Goal: Information Seeking & Learning: Learn about a topic

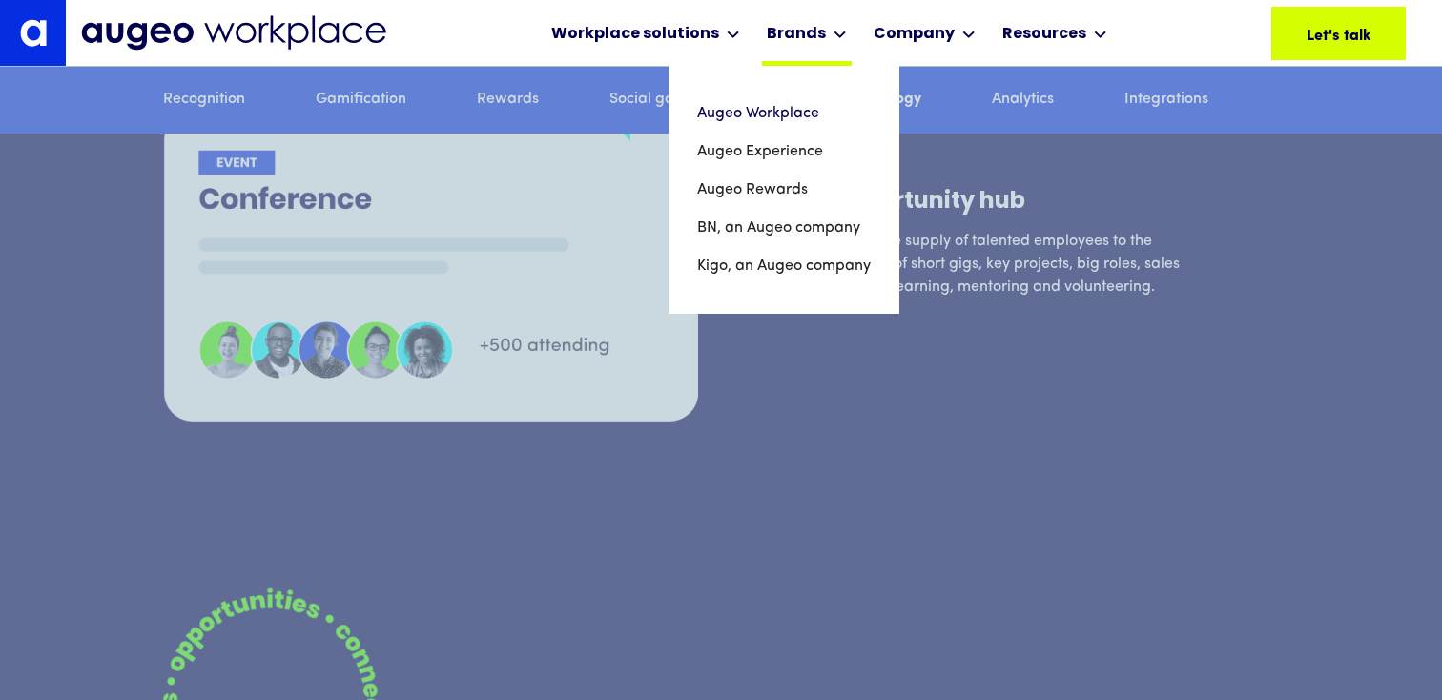
scroll to position [8984, 0]
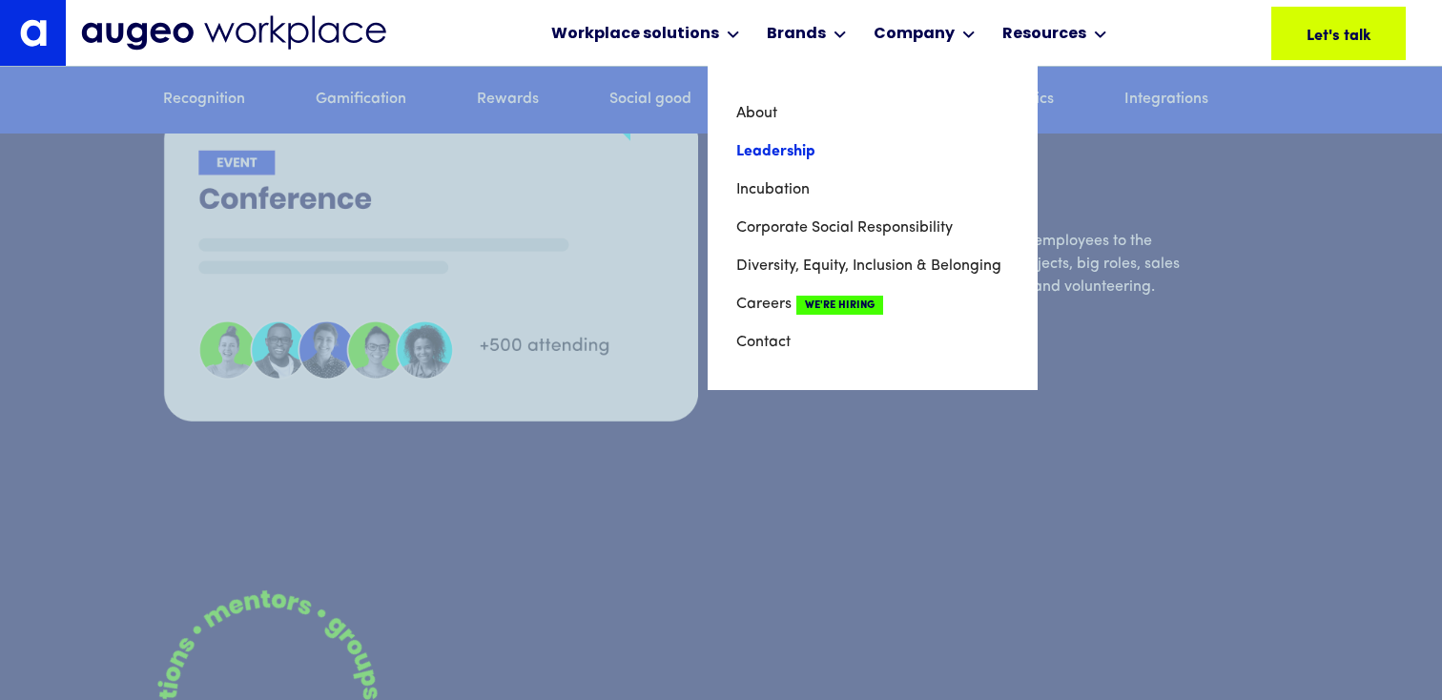
click at [892, 150] on link "Leadership" at bounding box center [872, 152] width 273 height 38
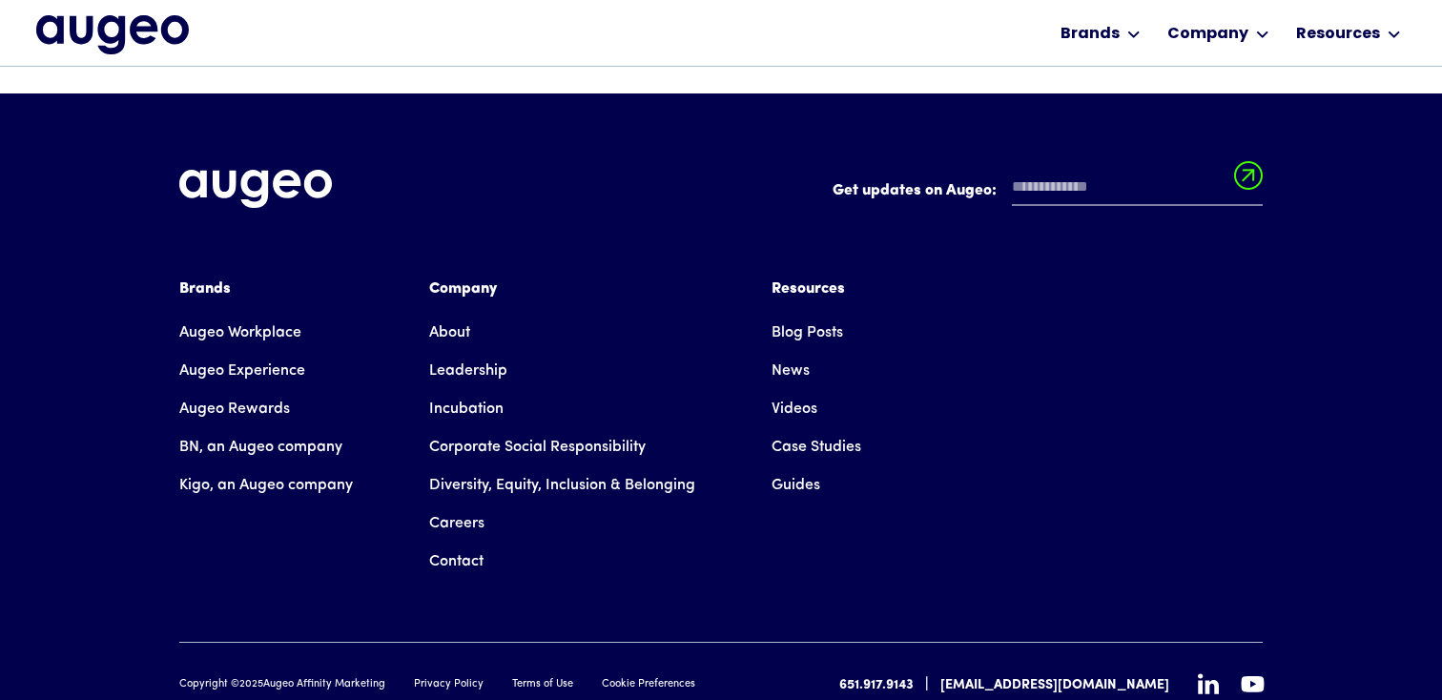
scroll to position [2834, 0]
